Goal: Browse casually

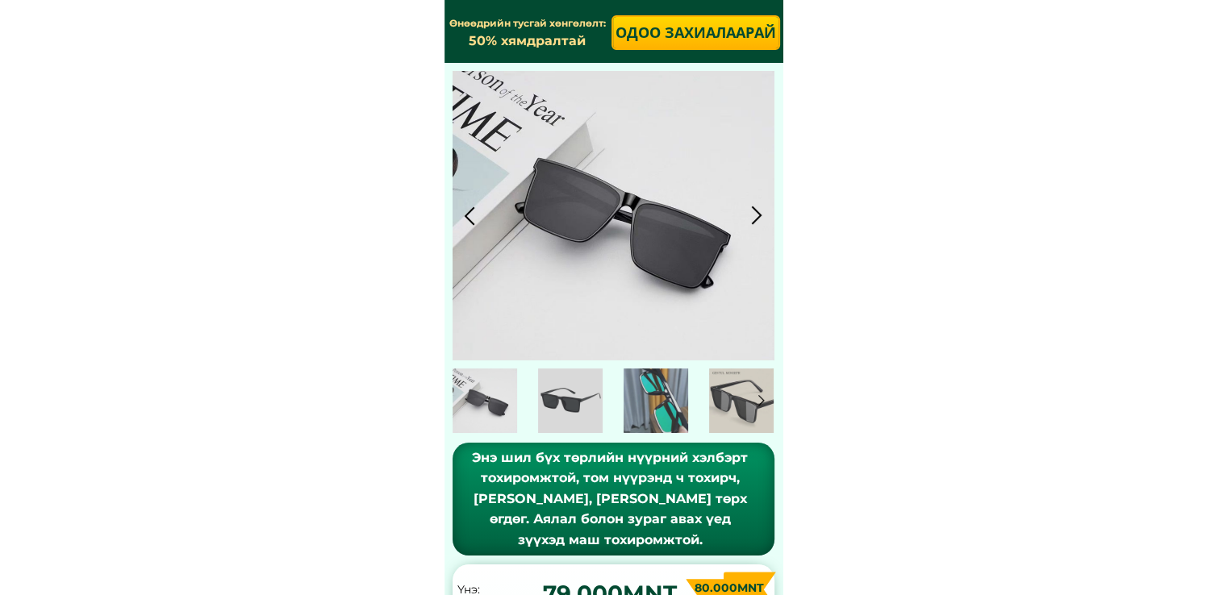
drag, startPoint x: 752, startPoint y: 223, endPoint x: 748, endPoint y: 234, distance: 12.0
click at [752, 222] on div at bounding box center [757, 215] width 27 height 27
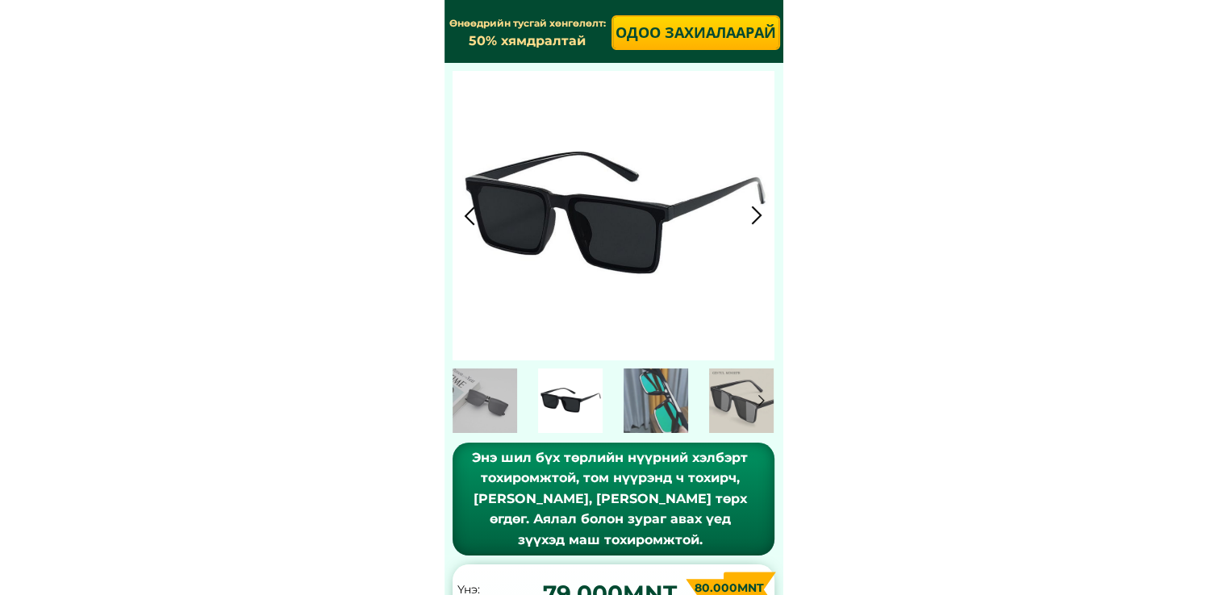
click at [754, 230] on div at bounding box center [613, 216] width 322 height 290
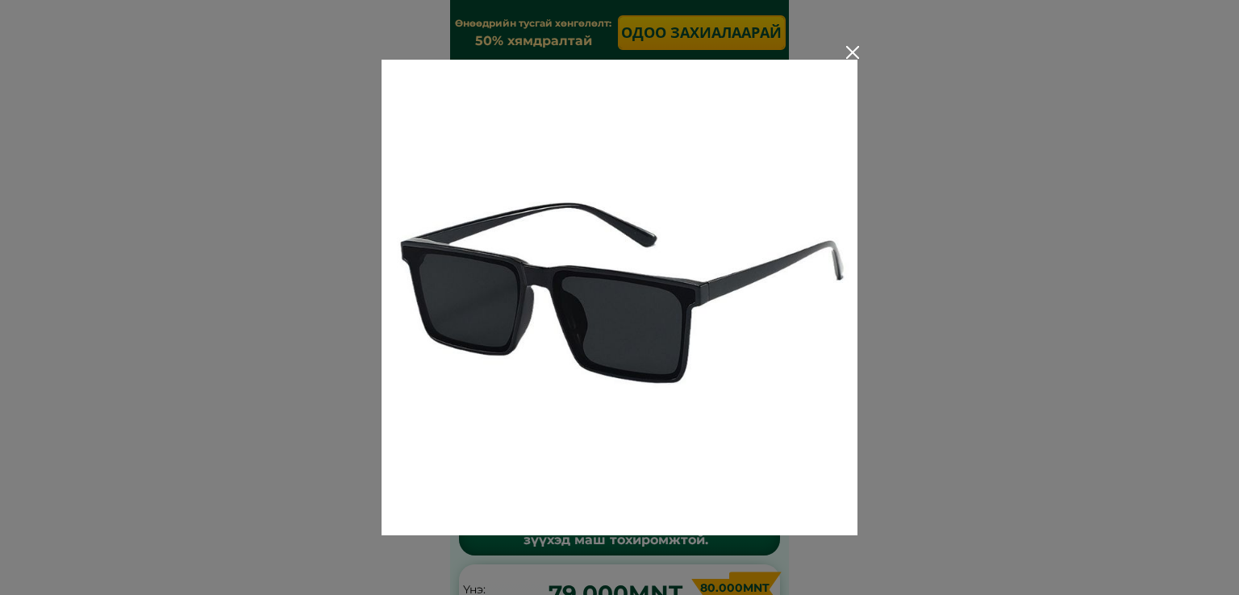
click at [855, 49] on div at bounding box center [852, 52] width 13 height 13
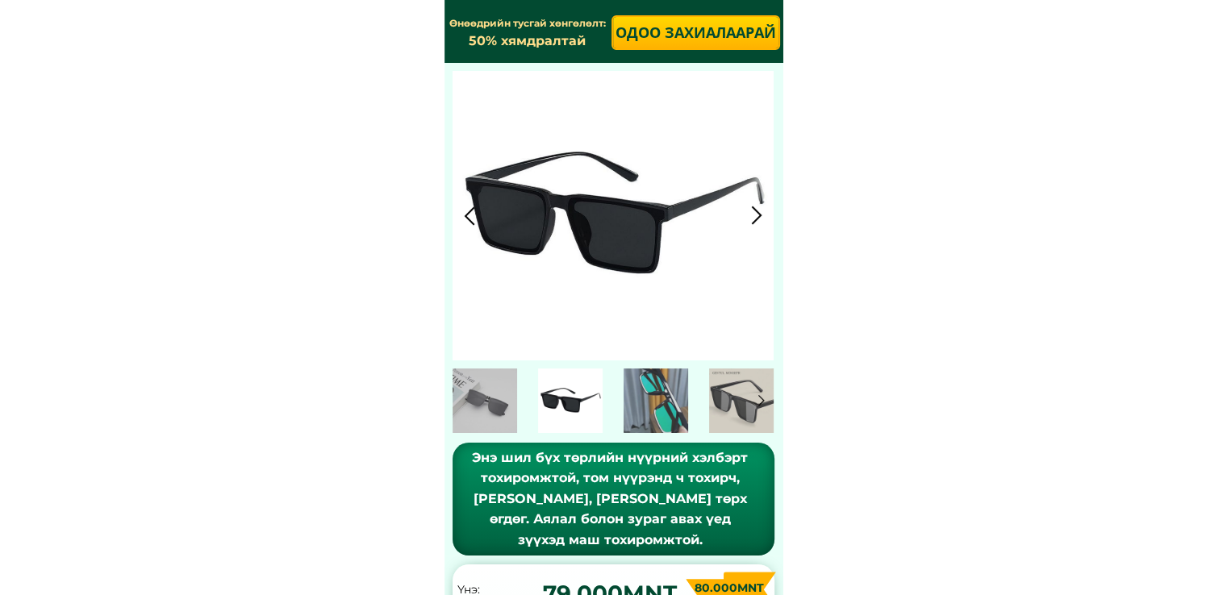
click at [761, 214] on div at bounding box center [757, 215] width 27 height 27
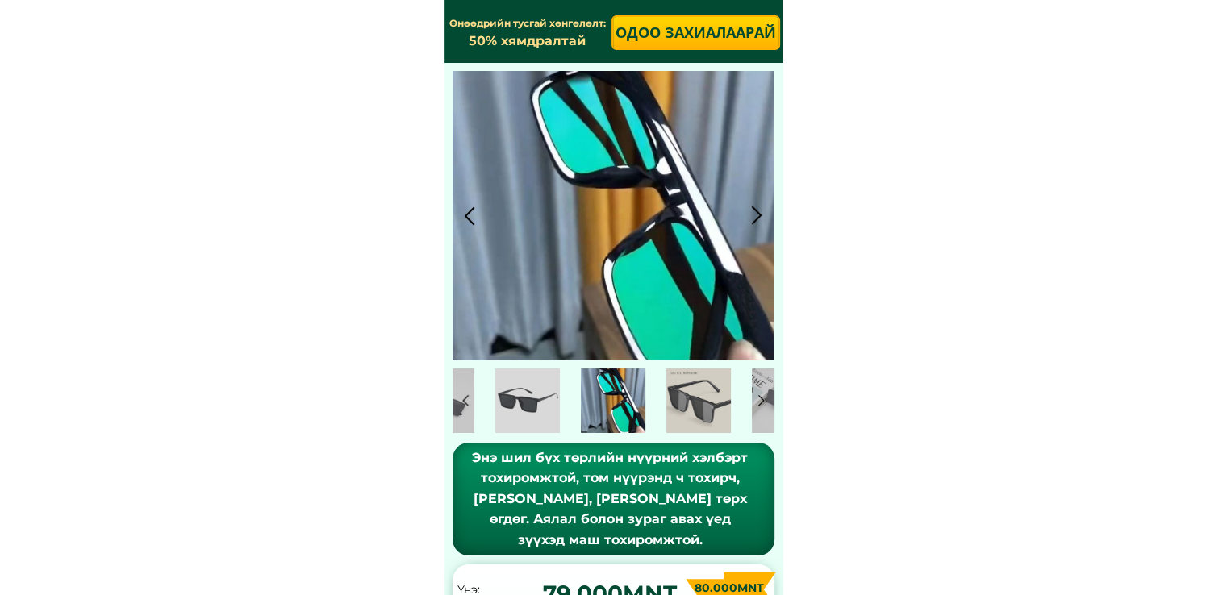
click at [761, 214] on div at bounding box center [757, 215] width 27 height 27
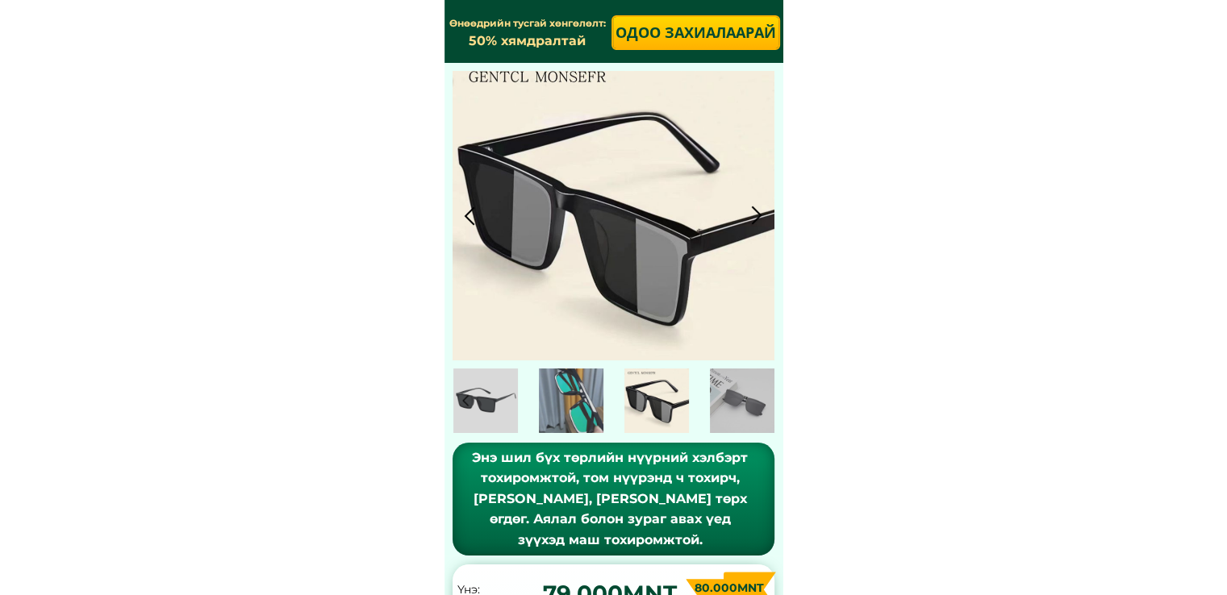
click at [755, 223] on div at bounding box center [757, 215] width 27 height 27
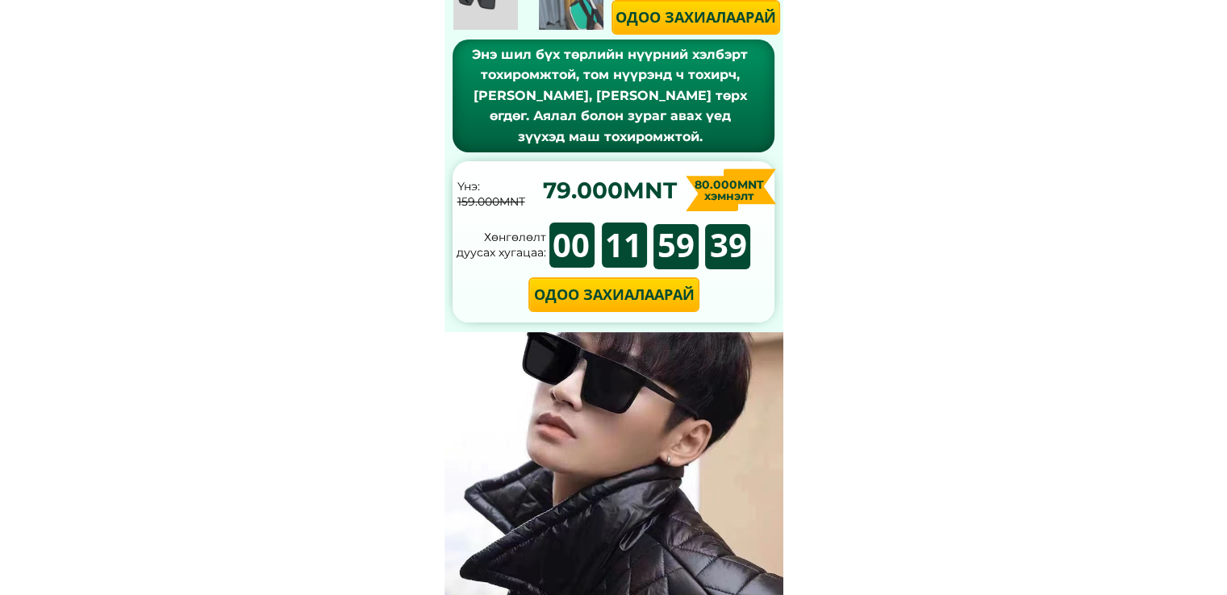
scroll to position [242, 0]
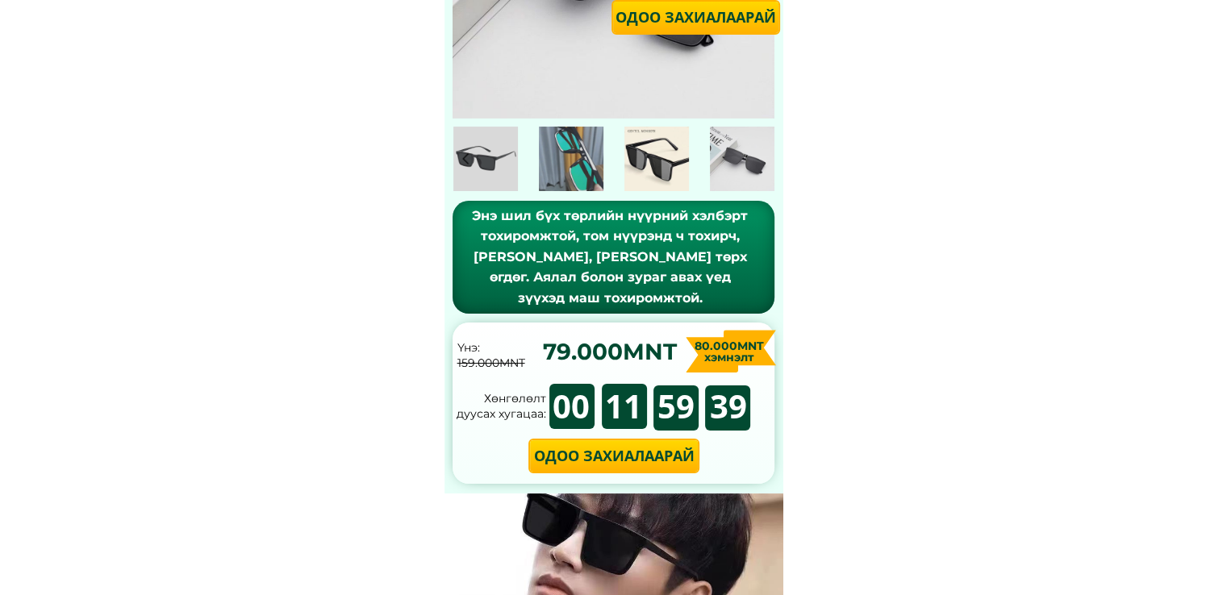
click at [664, 167] on div at bounding box center [656, 159] width 65 height 65
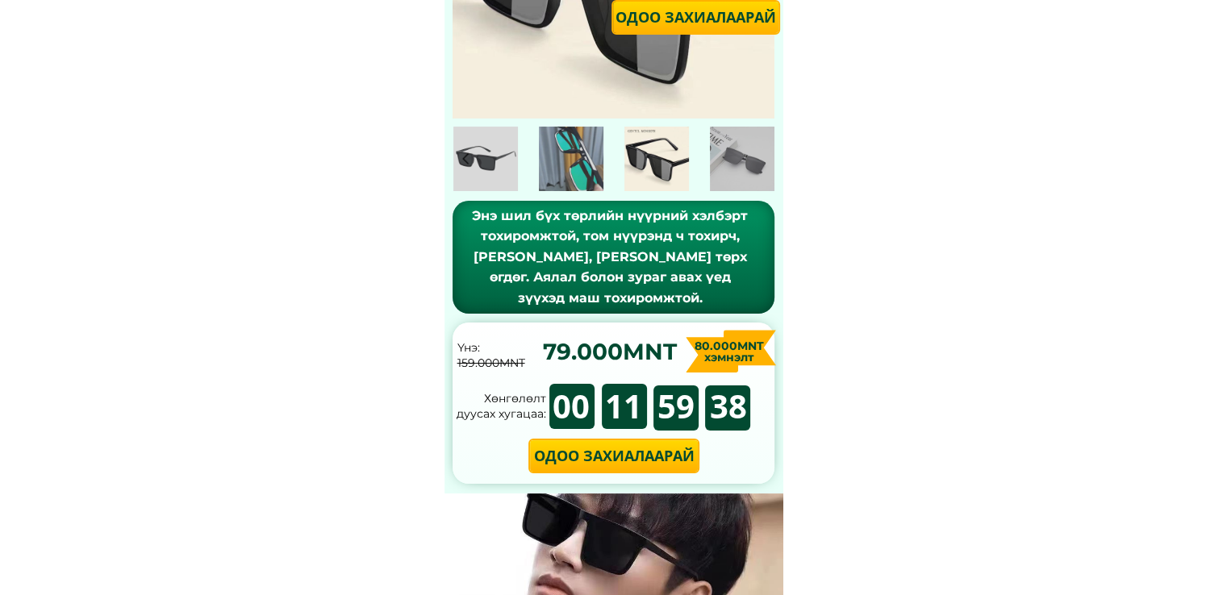
scroll to position [161, 0]
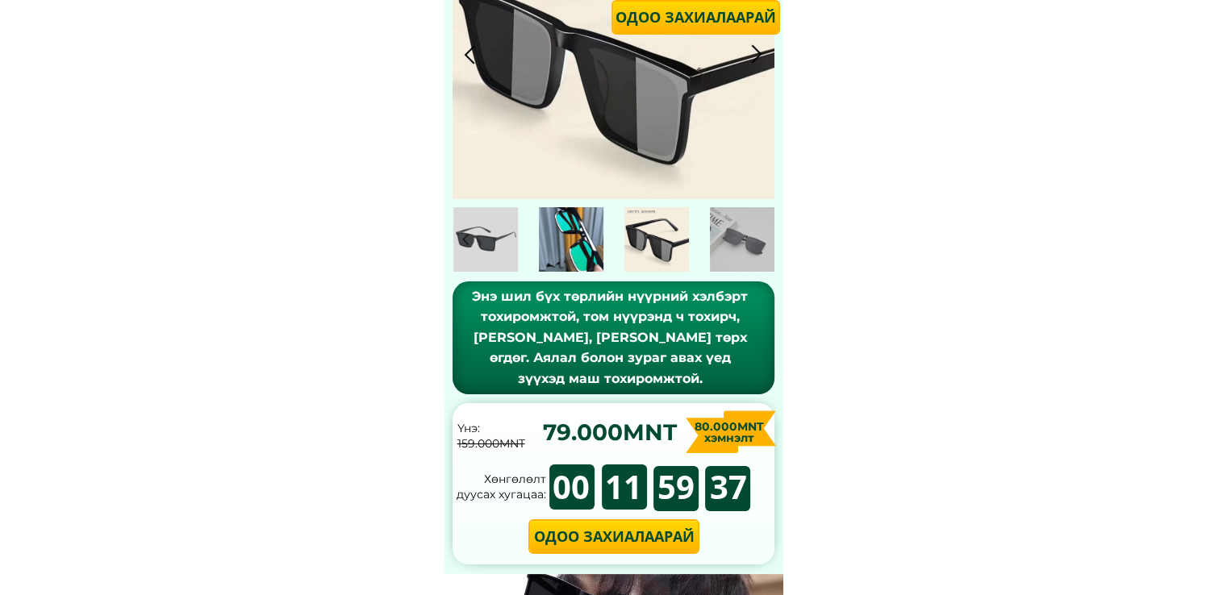
click at [582, 259] on div at bounding box center [571, 239] width 65 height 65
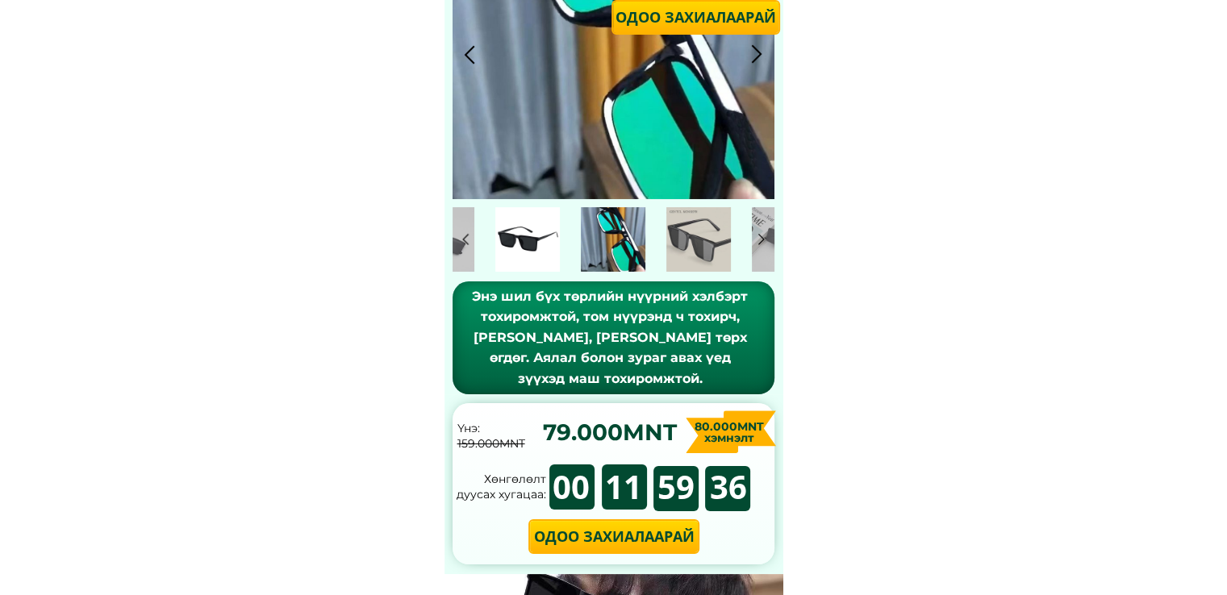
click at [558, 244] on div at bounding box center [527, 239] width 65 height 65
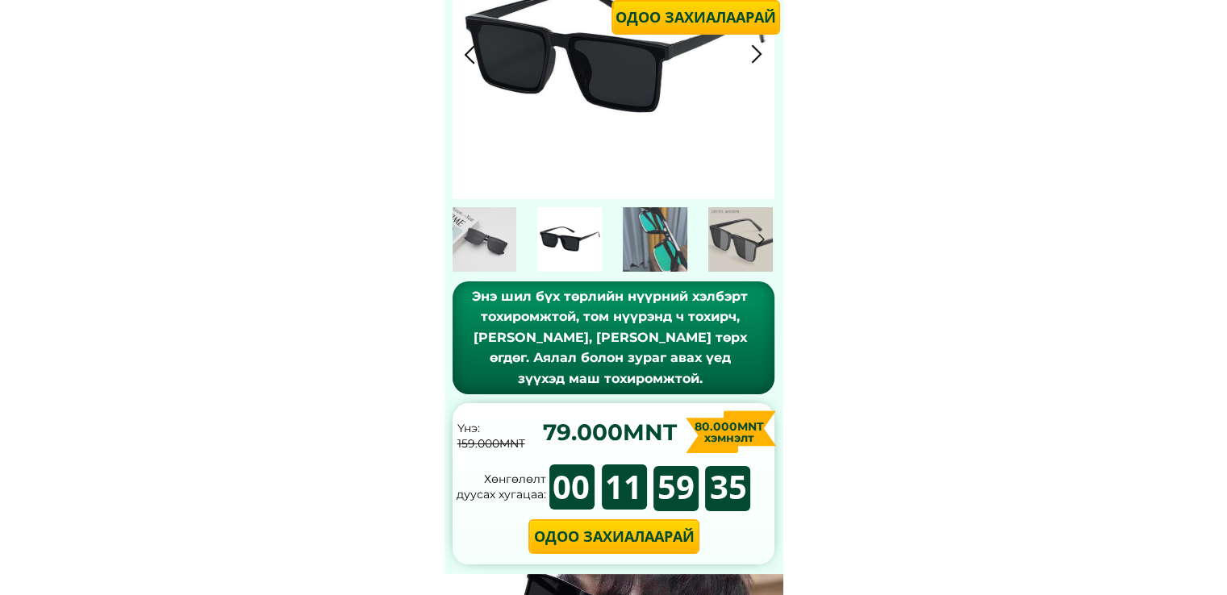
click at [510, 242] on div at bounding box center [484, 239] width 65 height 65
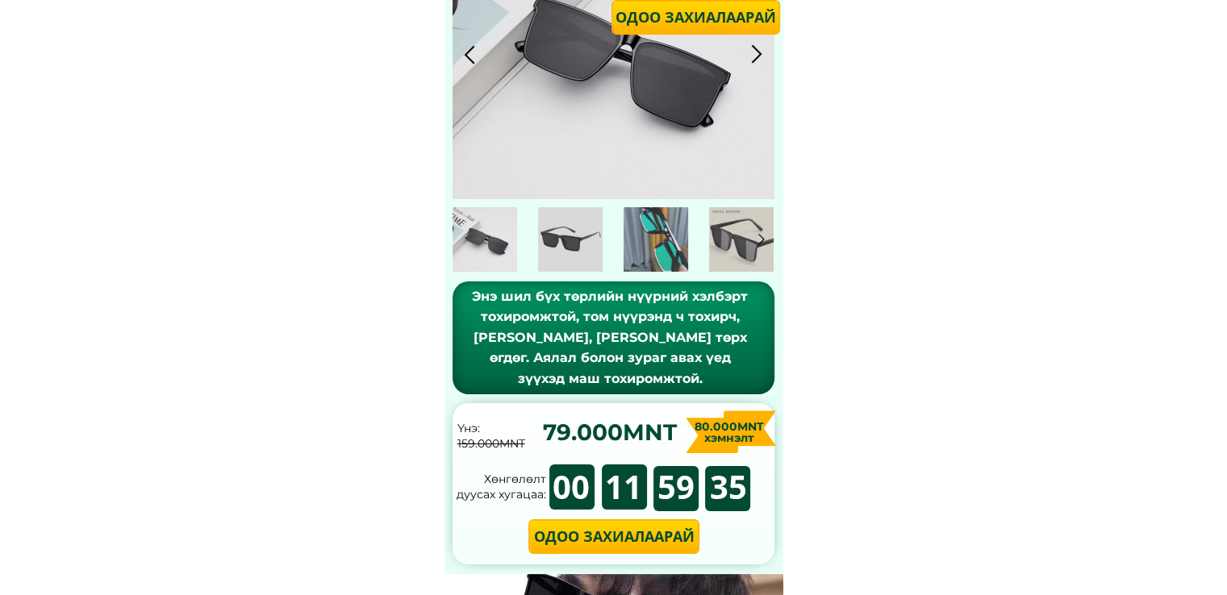
click at [494, 243] on div at bounding box center [484, 239] width 65 height 65
drag, startPoint x: 683, startPoint y: 240, endPoint x: 938, endPoint y: 253, distance: 255.2
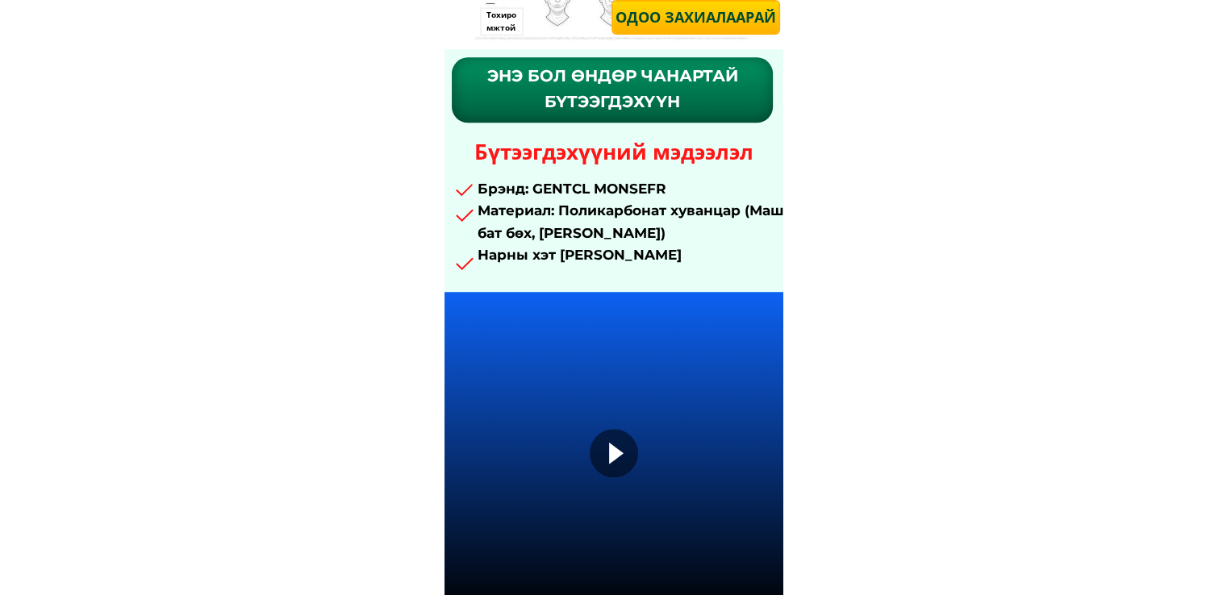
scroll to position [1774, 0]
